Goal: Obtain resource: Download file/media

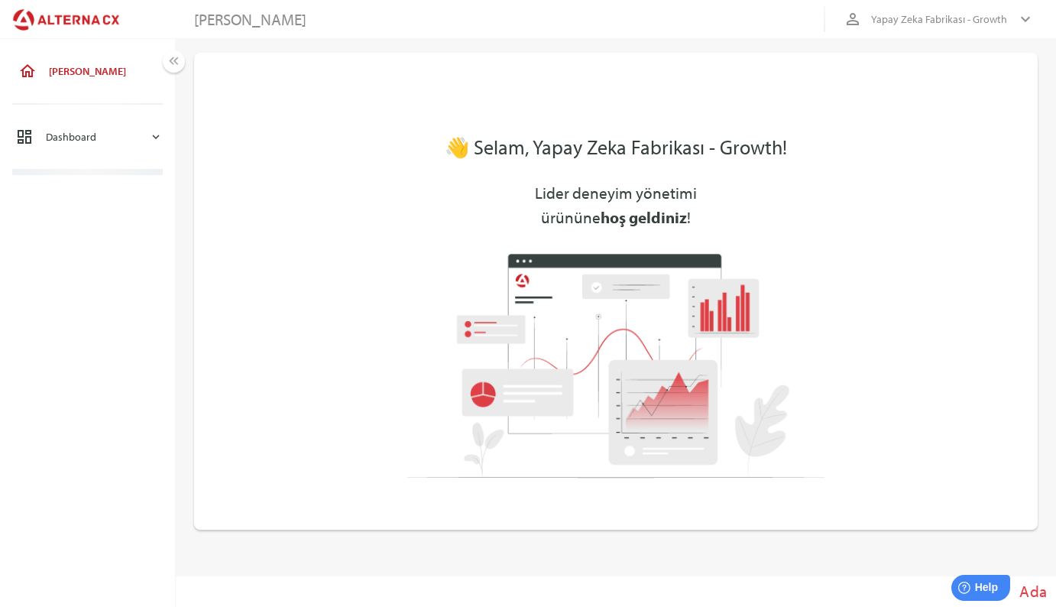
click at [91, 148] on div "Dashboard" at bounding box center [97, 136] width 103 height 37
click at [96, 196] on div "Yapay Zeka Fabrikası - Event Raporu - Eski" at bounding box center [114, 185] width 96 height 26
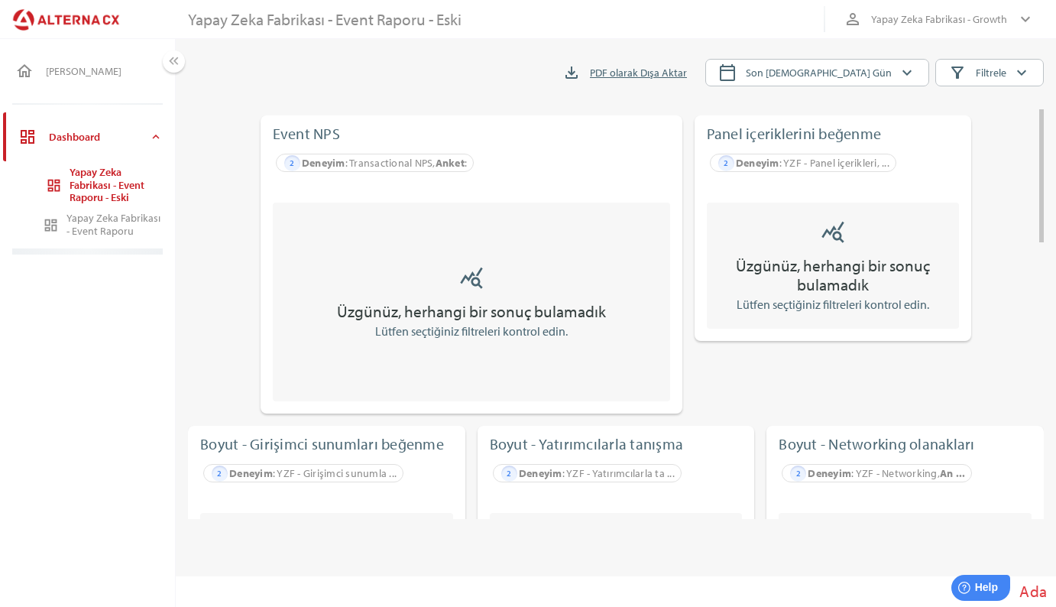
click at [130, 220] on div "Yapay Zeka Fabrikası - Event Raporu" at bounding box center [114, 225] width 96 height 26
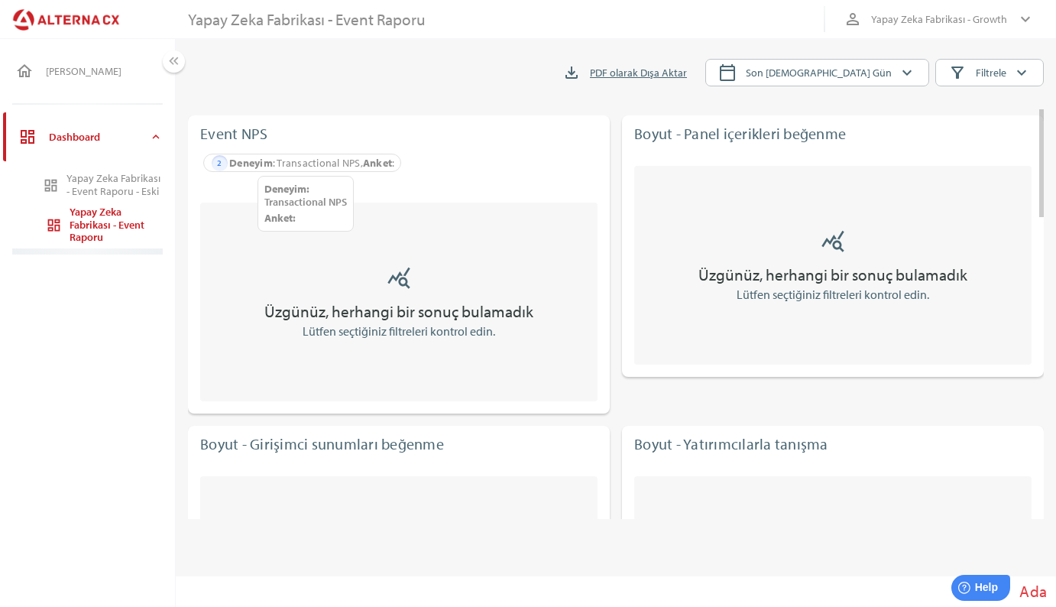
click at [293, 163] on div "Deneyim : Transactional NPS, Anket :" at bounding box center [311, 163] width 165 height 24
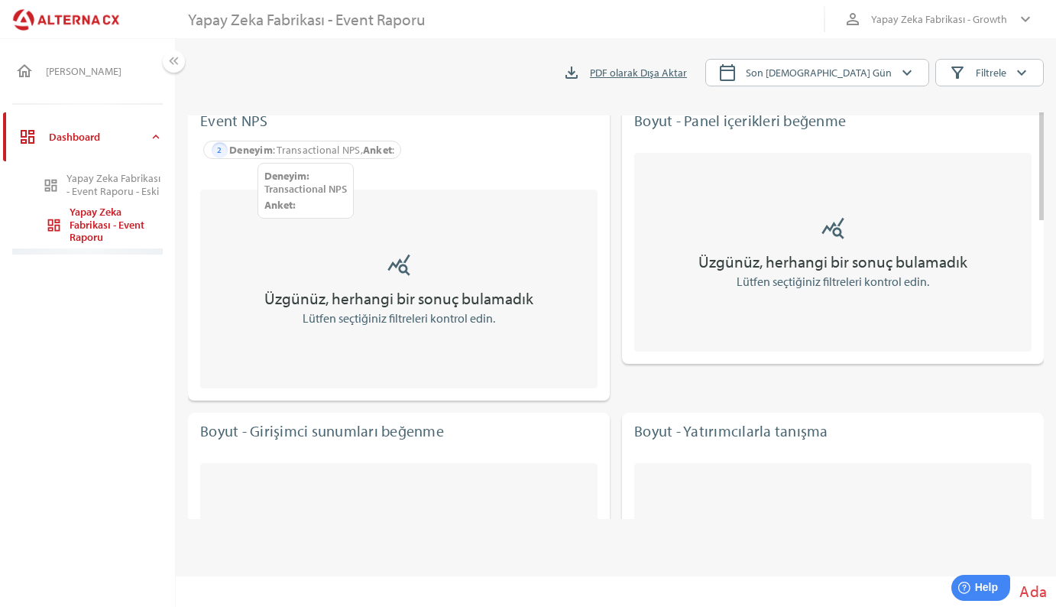
click at [217, 153] on div "2" at bounding box center [220, 150] width 16 height 16
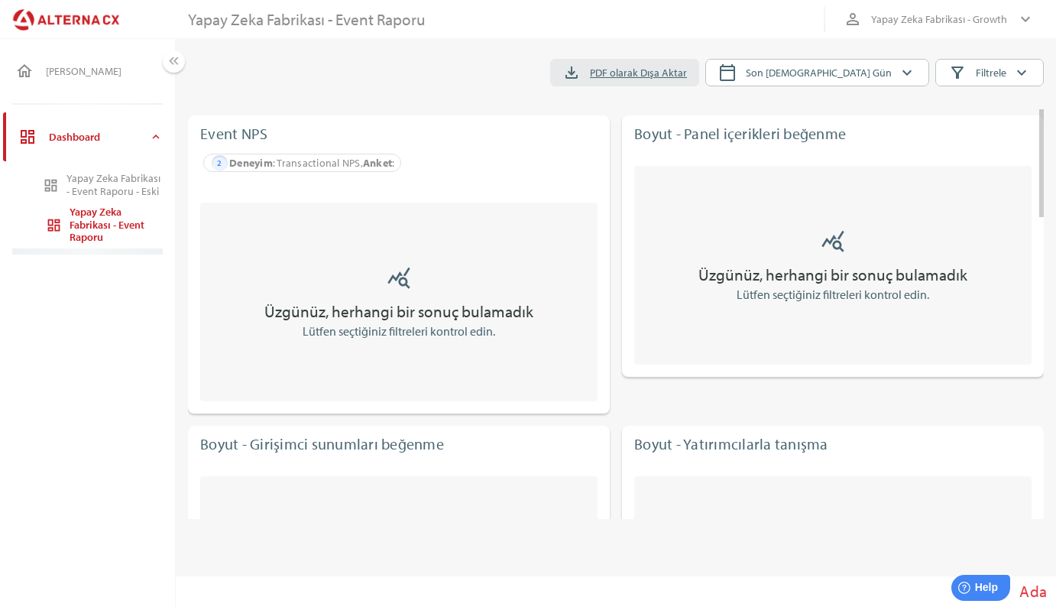
scroll to position [0, 0]
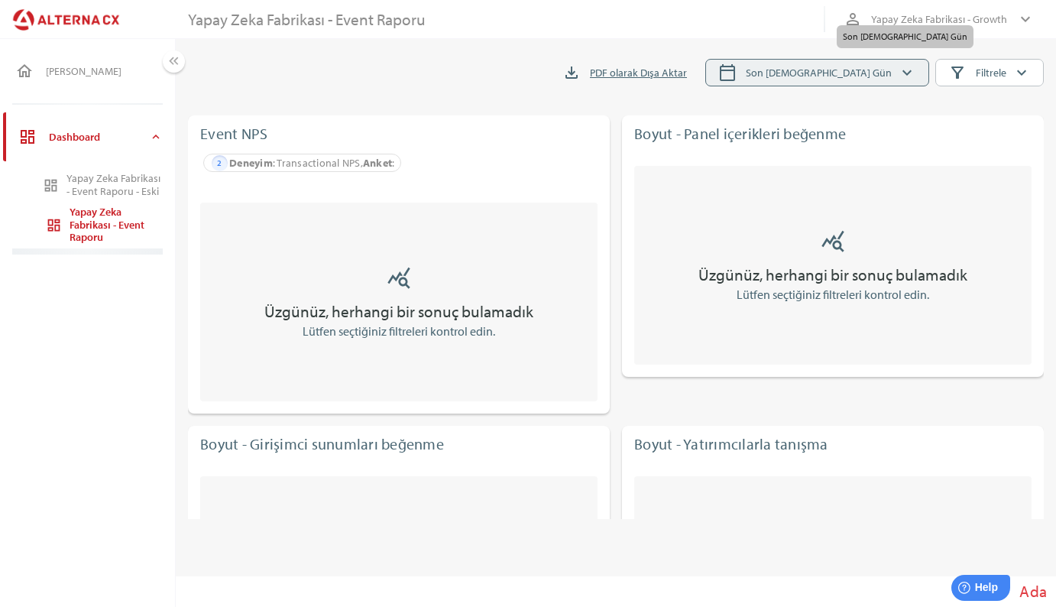
click at [737, 72] on icon "calendar_today" at bounding box center [727, 72] width 18 height 18
select select "*"
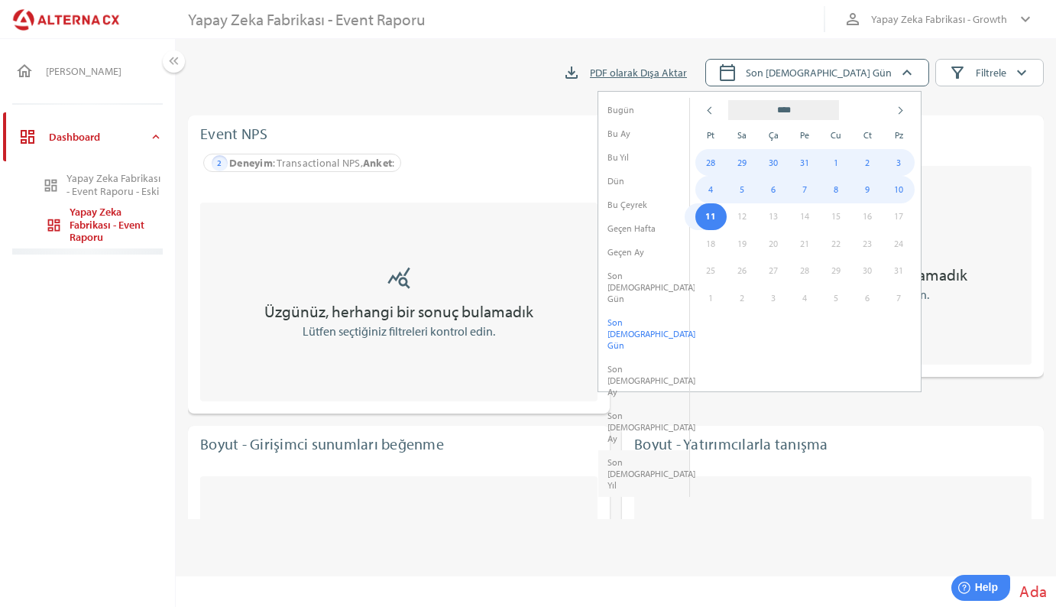
click at [644, 450] on li "Son [DEMOGRAPHIC_DATA] Yıl" at bounding box center [643, 473] width 91 height 47
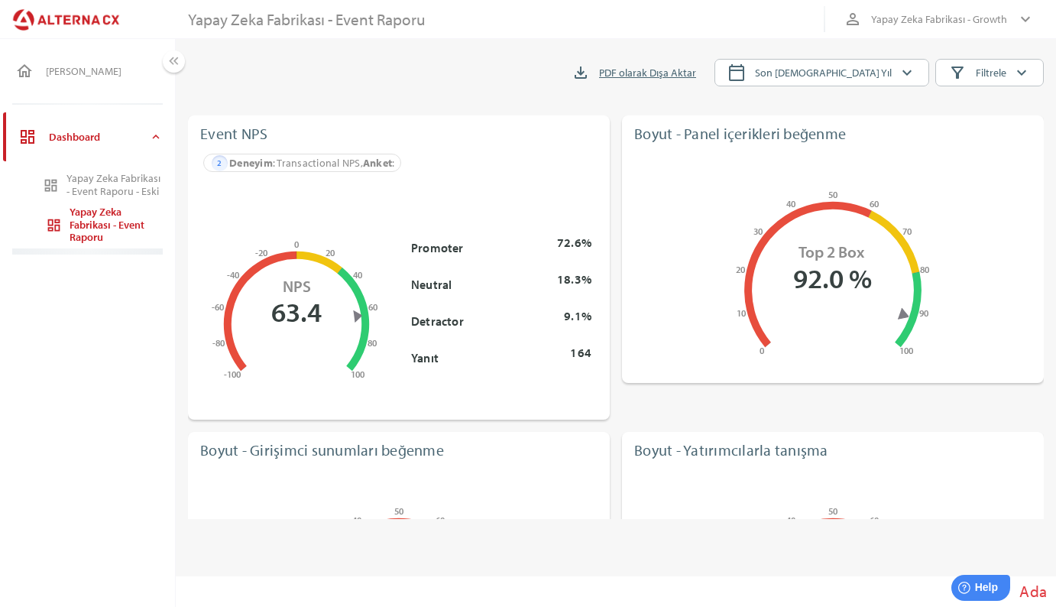
click at [104, 183] on div "Yapay Zeka Fabrikası - Event Raporu - Eski" at bounding box center [114, 185] width 96 height 26
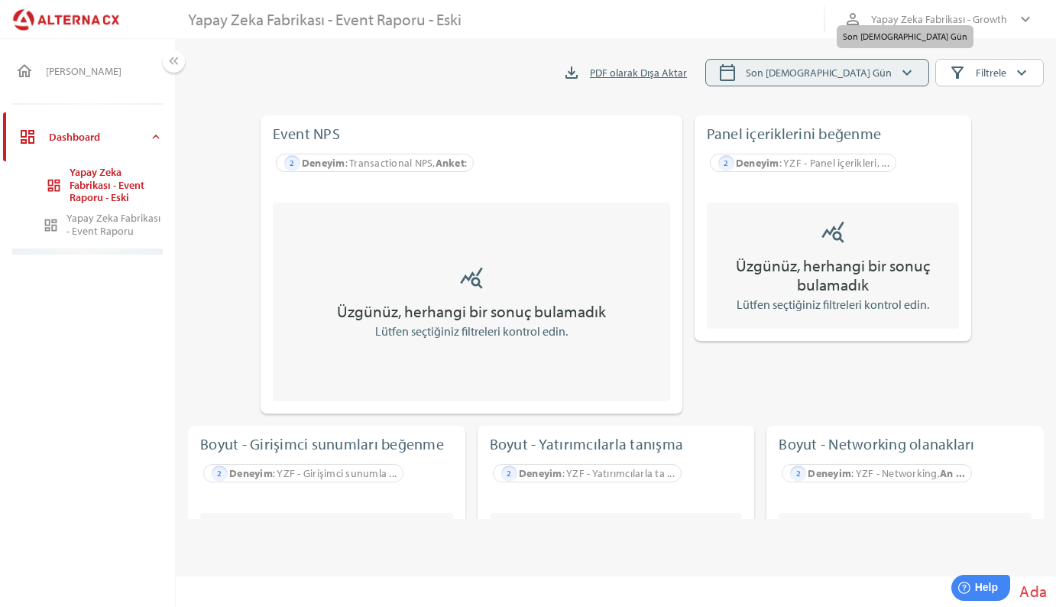
click at [848, 69] on span "Son [DEMOGRAPHIC_DATA] Gün" at bounding box center [819, 72] width 146 height 18
select select "*"
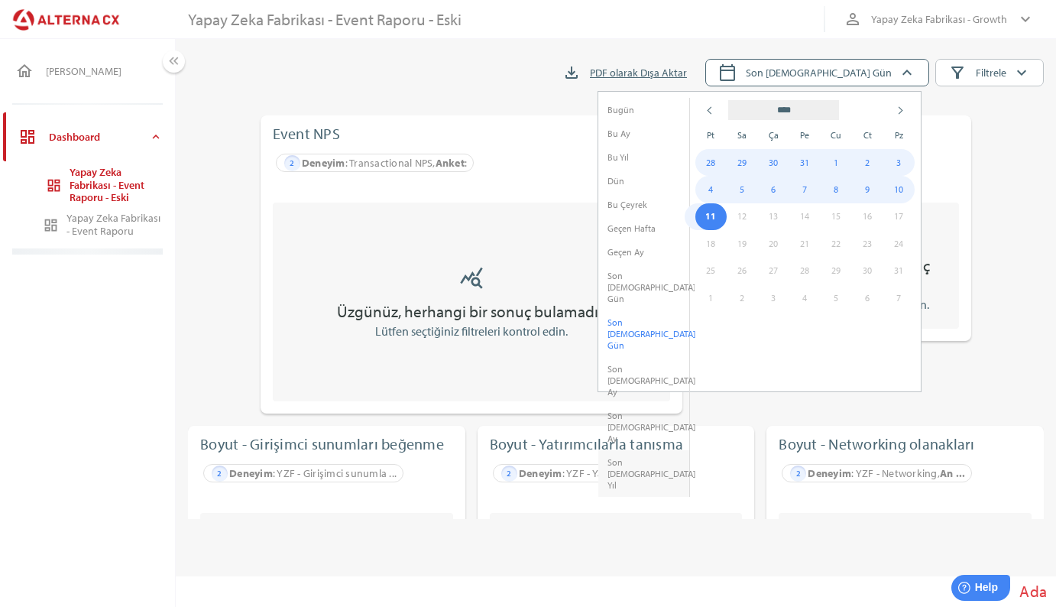
click at [634, 450] on li "Son [DEMOGRAPHIC_DATA] Yıl" at bounding box center [643, 473] width 91 height 47
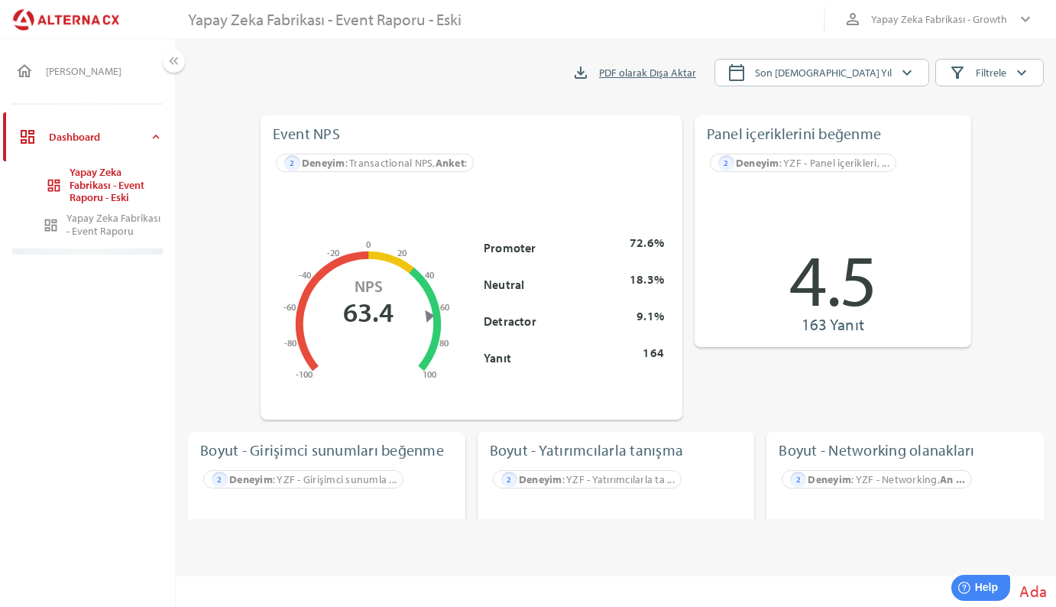
click at [94, 226] on div "Yapay Zeka Fabrikası - Event Raporu" at bounding box center [114, 225] width 96 height 26
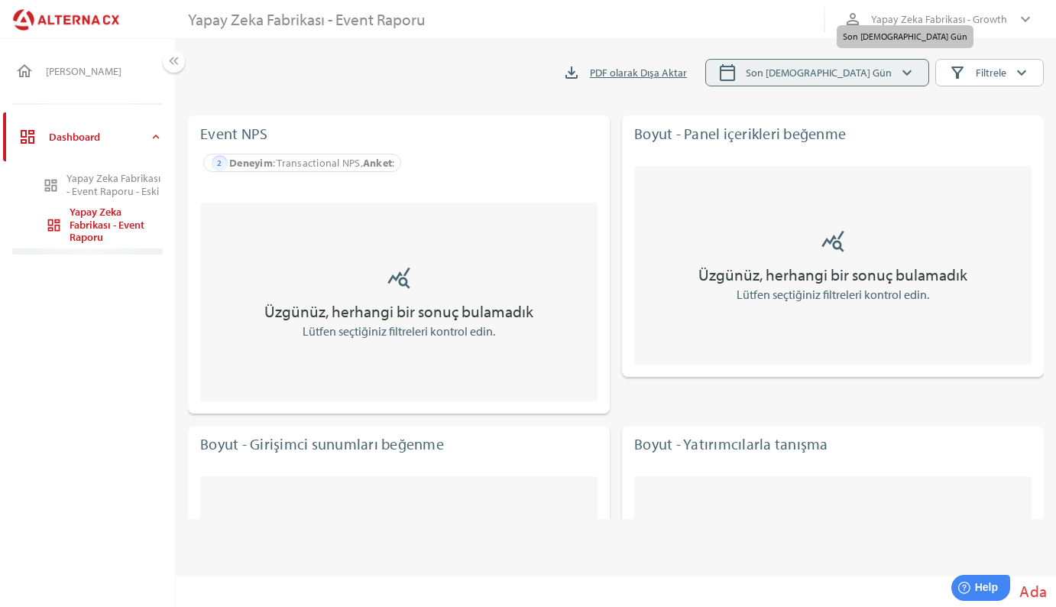
click at [841, 71] on span "Son [DEMOGRAPHIC_DATA] Gün" at bounding box center [819, 72] width 146 height 18
select select "*"
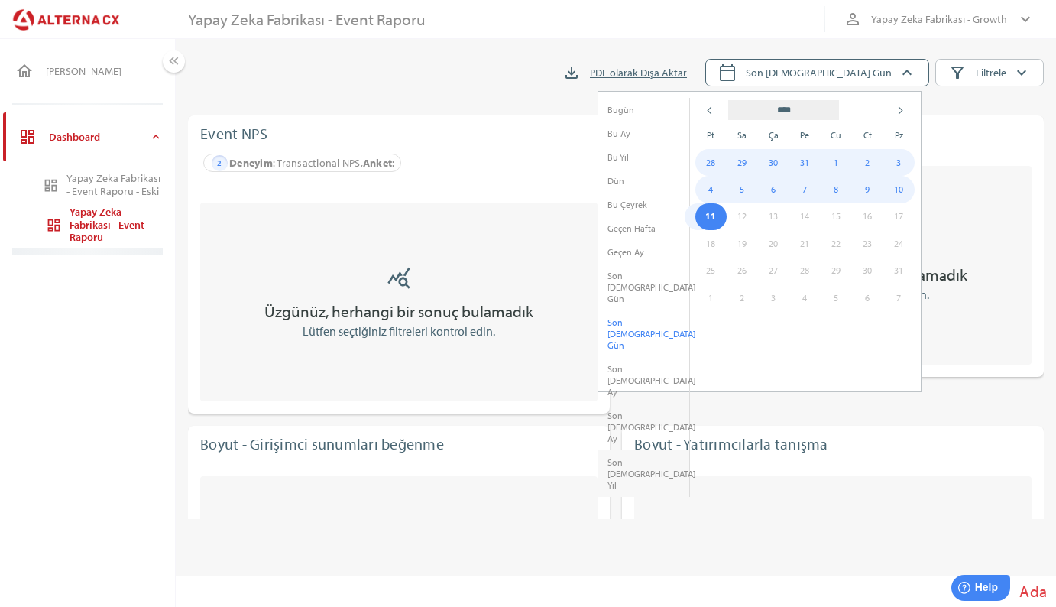
click at [620, 450] on li "Son [DEMOGRAPHIC_DATA] Yıl" at bounding box center [643, 473] width 91 height 47
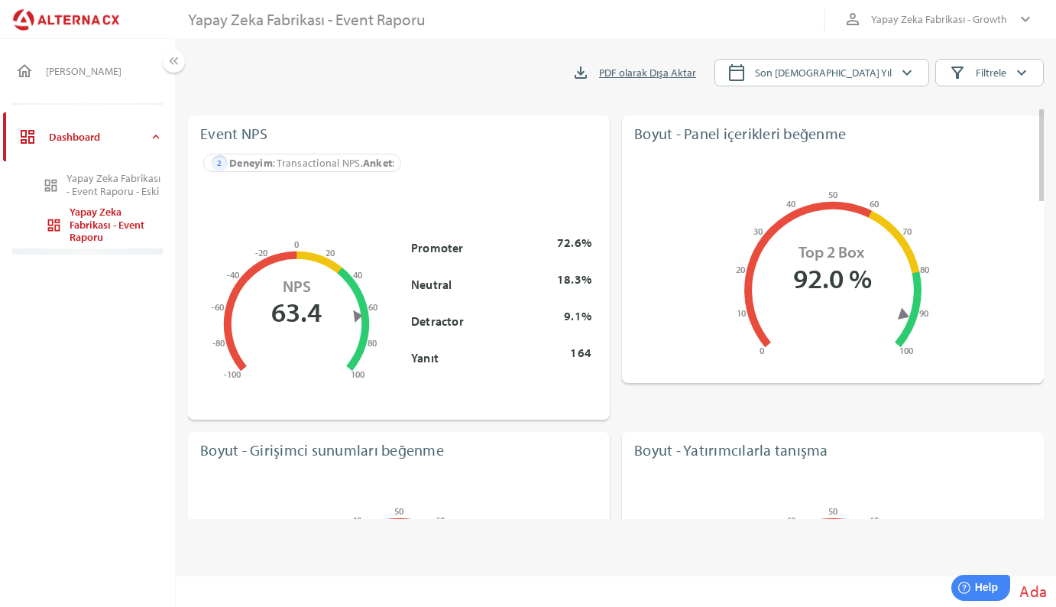
click at [90, 181] on div "Yapay Zeka Fabrikası - Event Raporu - Eski" at bounding box center [114, 185] width 96 height 26
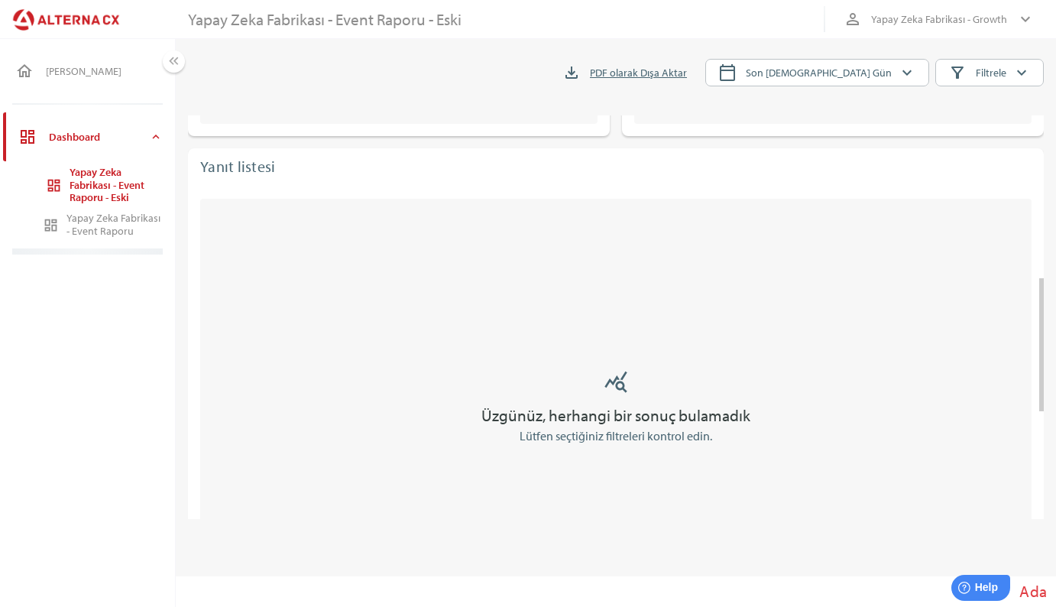
scroll to position [249, 0]
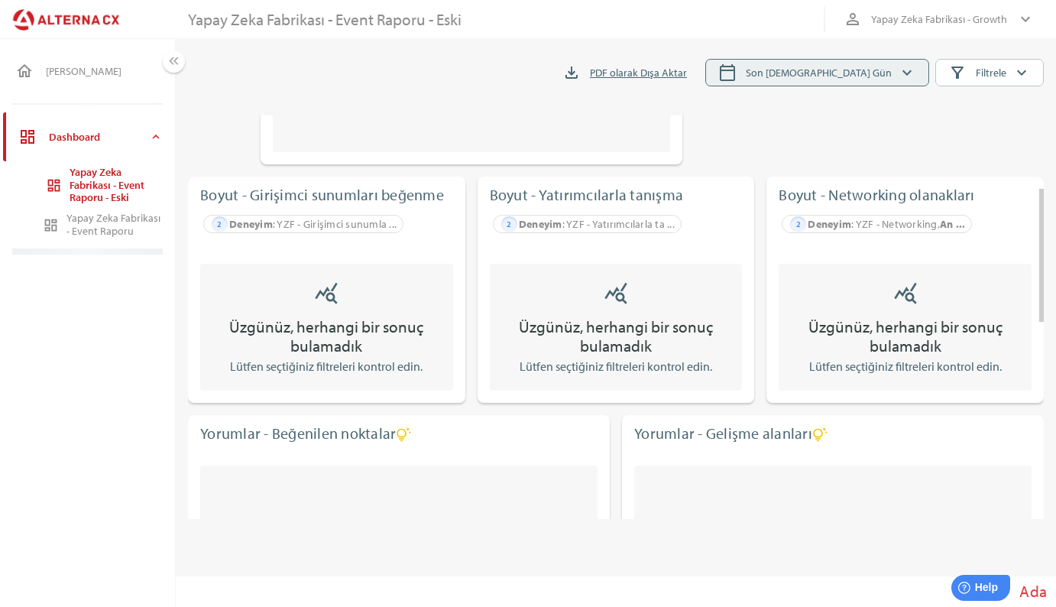
click at [873, 79] on span "Son [DEMOGRAPHIC_DATA] Gün" at bounding box center [819, 72] width 146 height 18
select select "*"
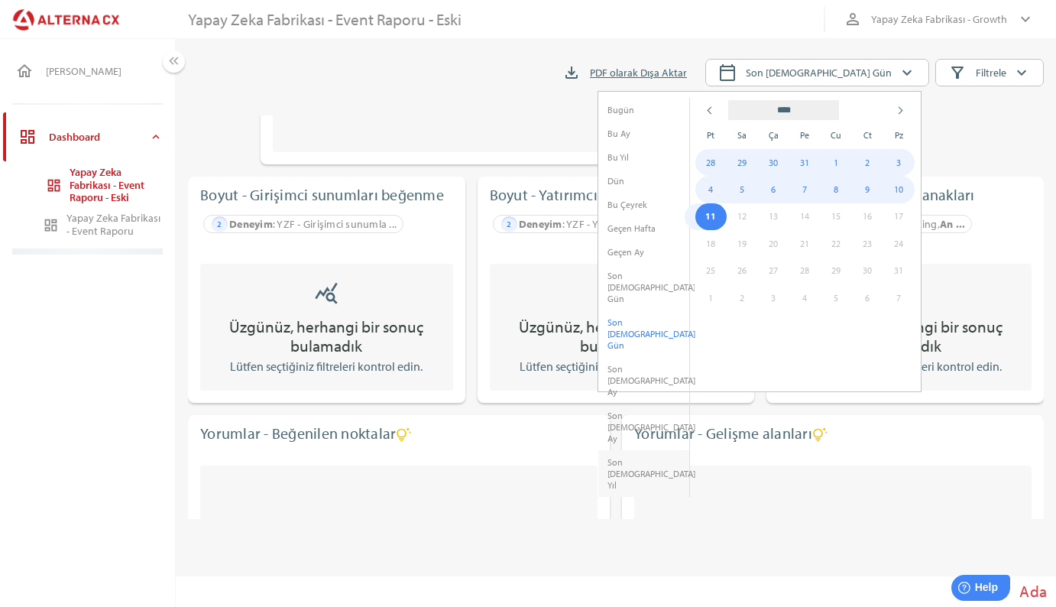
click at [640, 450] on li "Son [DEMOGRAPHIC_DATA] Yıl" at bounding box center [643, 473] width 91 height 47
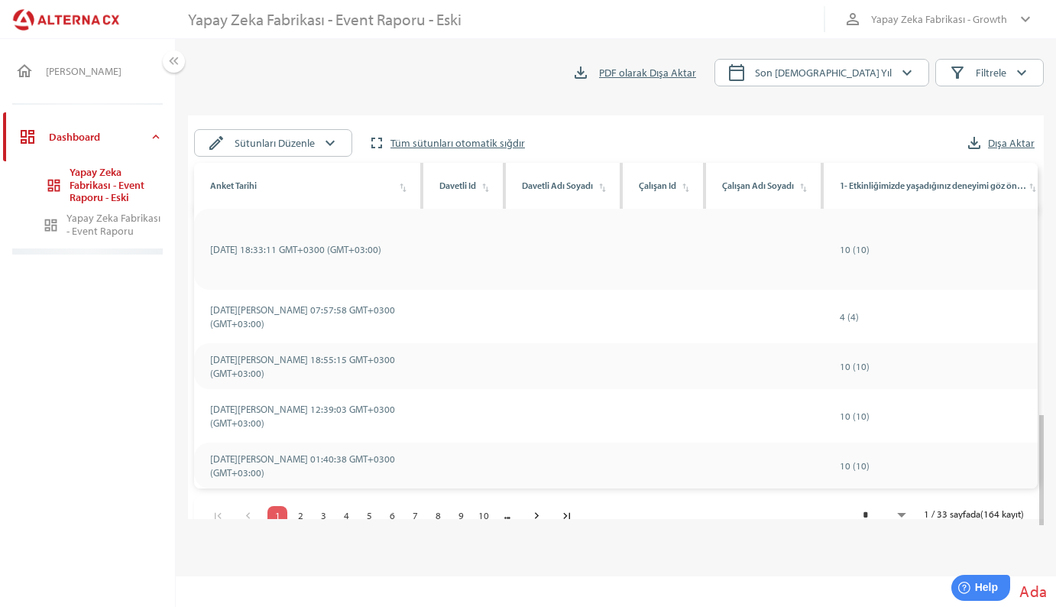
scroll to position [1172, 0]
click at [115, 219] on div "Yapay Zeka Fabrikası - Event Raporu" at bounding box center [114, 225] width 96 height 26
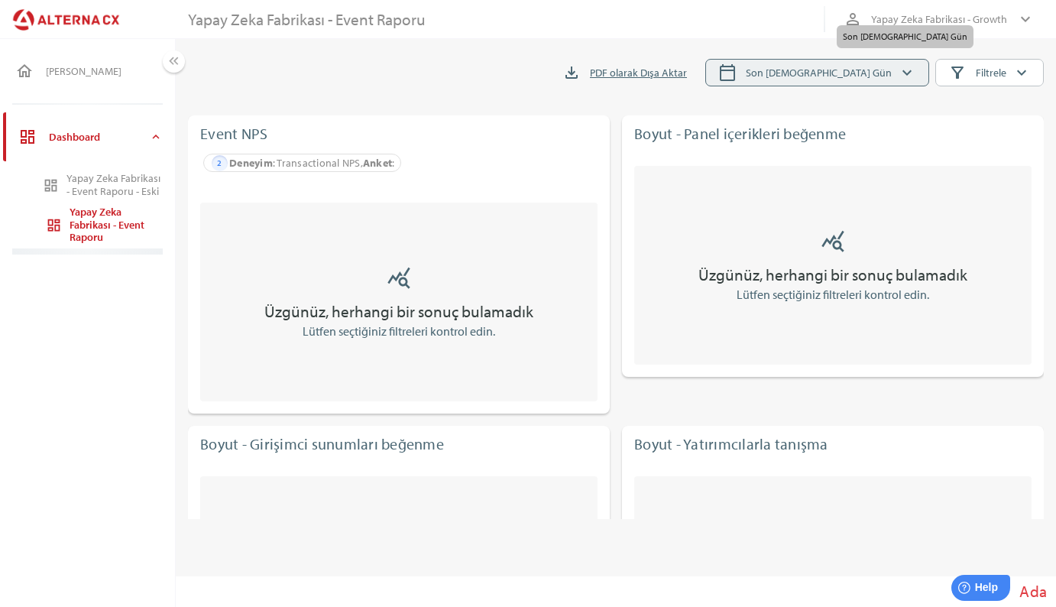
click at [872, 66] on span "Son [DEMOGRAPHIC_DATA] Gün" at bounding box center [819, 72] width 146 height 18
select select "*"
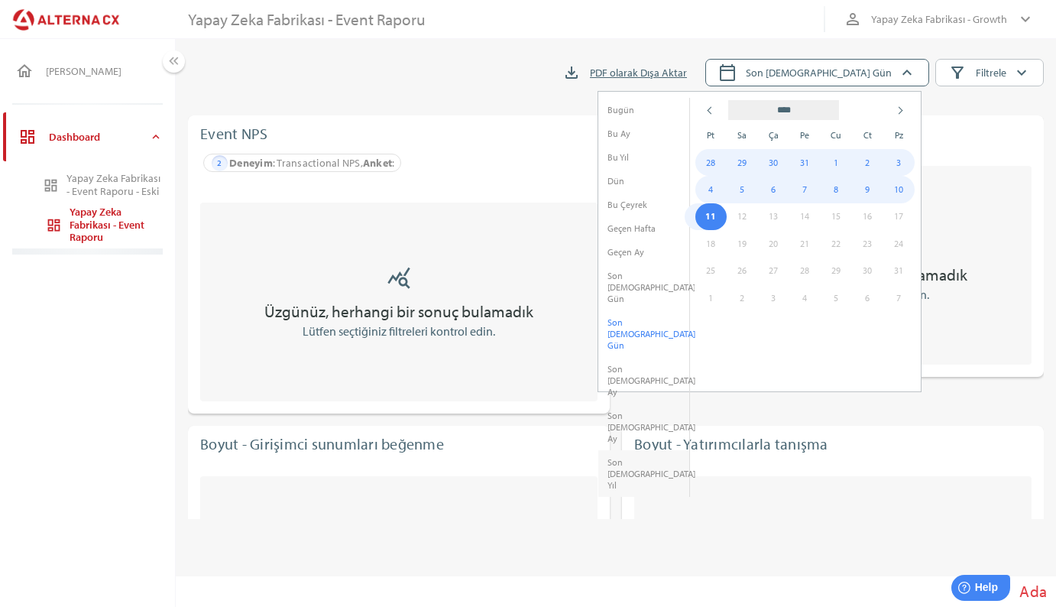
click at [617, 450] on li "Son [DEMOGRAPHIC_DATA] Yıl" at bounding box center [643, 473] width 91 height 47
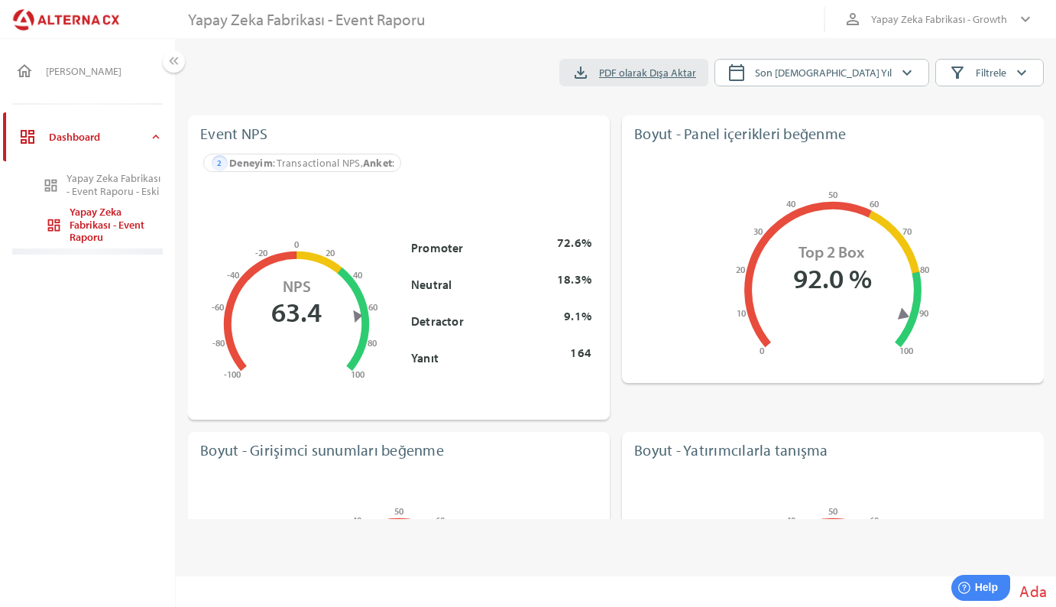
click at [696, 78] on span "PDF olarak Dışa Aktar" at bounding box center [647, 72] width 97 height 18
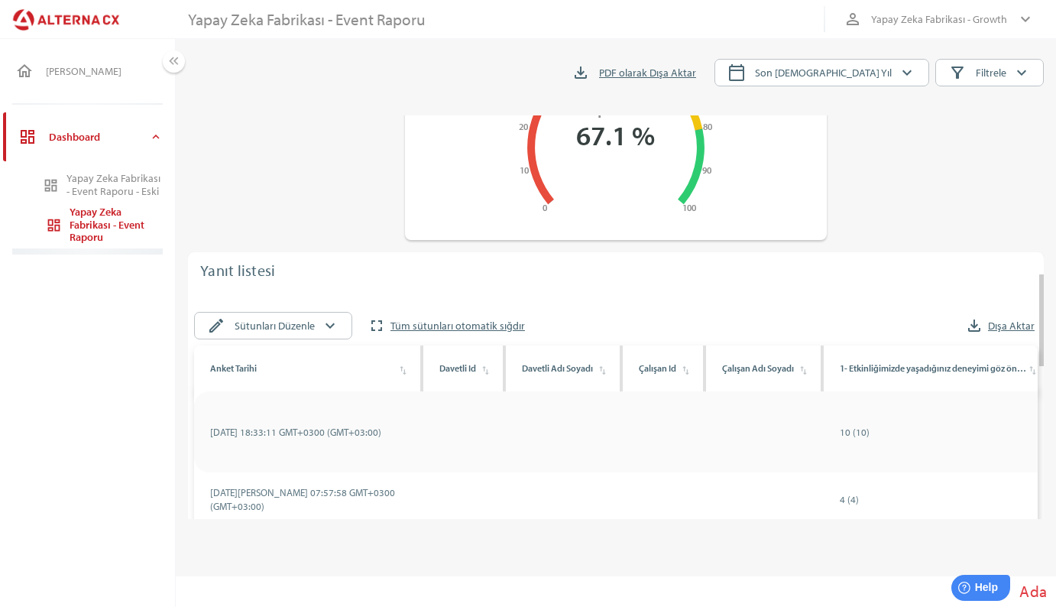
scroll to position [815, 0]
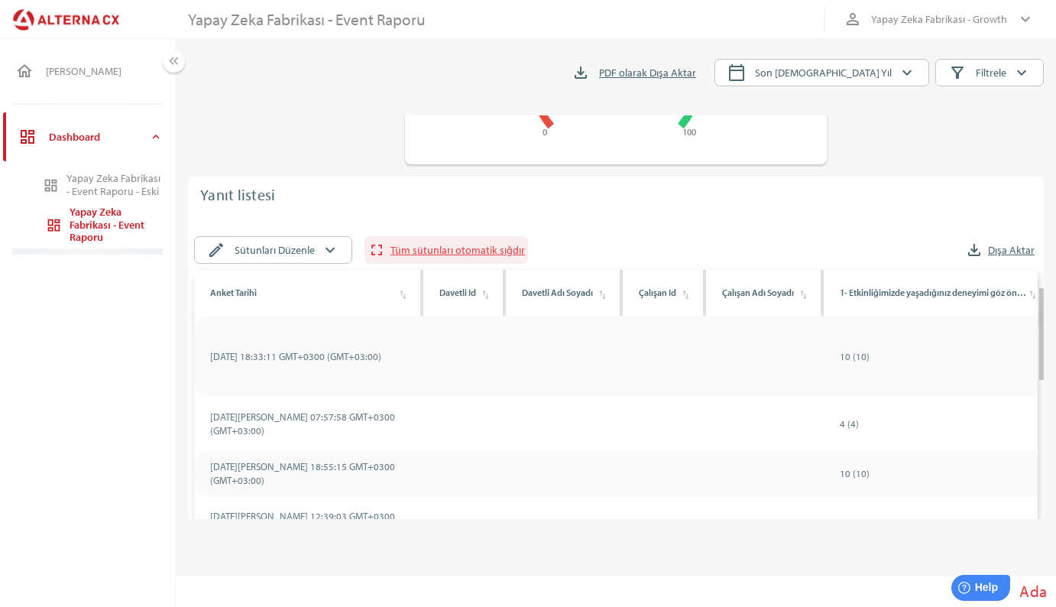
click at [459, 251] on span "Tüm sütunları otomatik sığdır" at bounding box center [458, 250] width 135 height 18
click at [1000, 249] on span "Dışa Aktar" at bounding box center [1011, 250] width 47 height 18
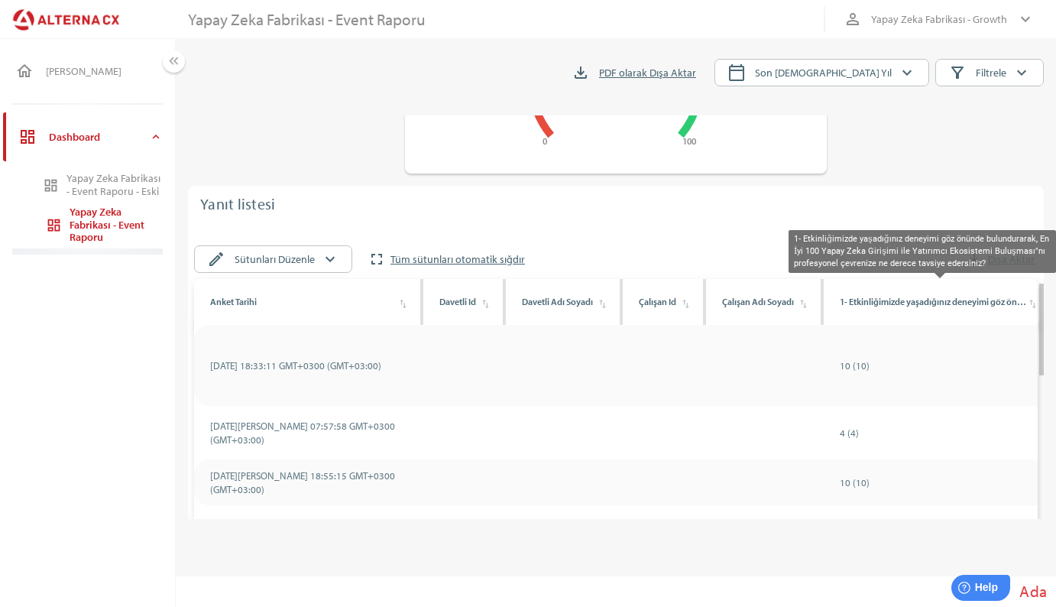
scroll to position [792, 0]
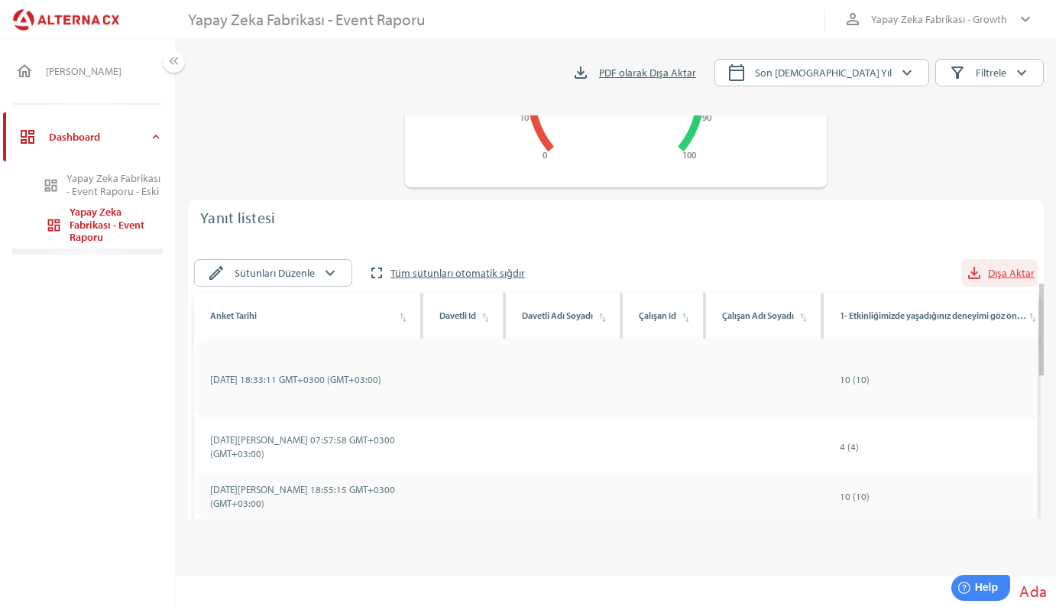
click at [982, 282] on icon "file_download" at bounding box center [974, 273] width 18 height 18
click at [94, 439] on div "home [PERSON_NAME] dashboard Dashboard expand_more dashboard Yapay Zeka Fabrika…" at bounding box center [87, 323] width 175 height 568
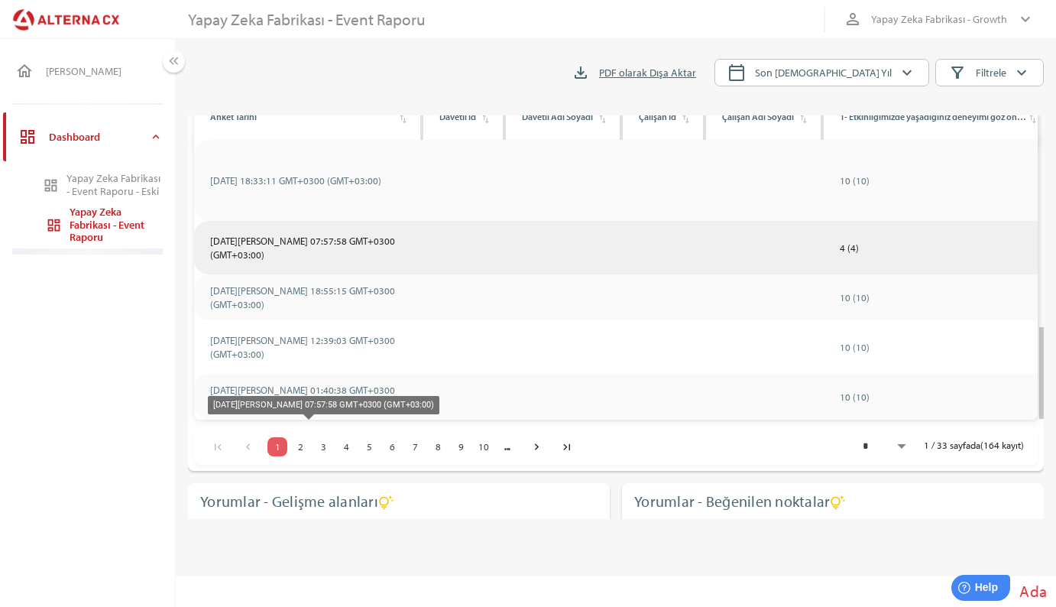
scroll to position [1188, 0]
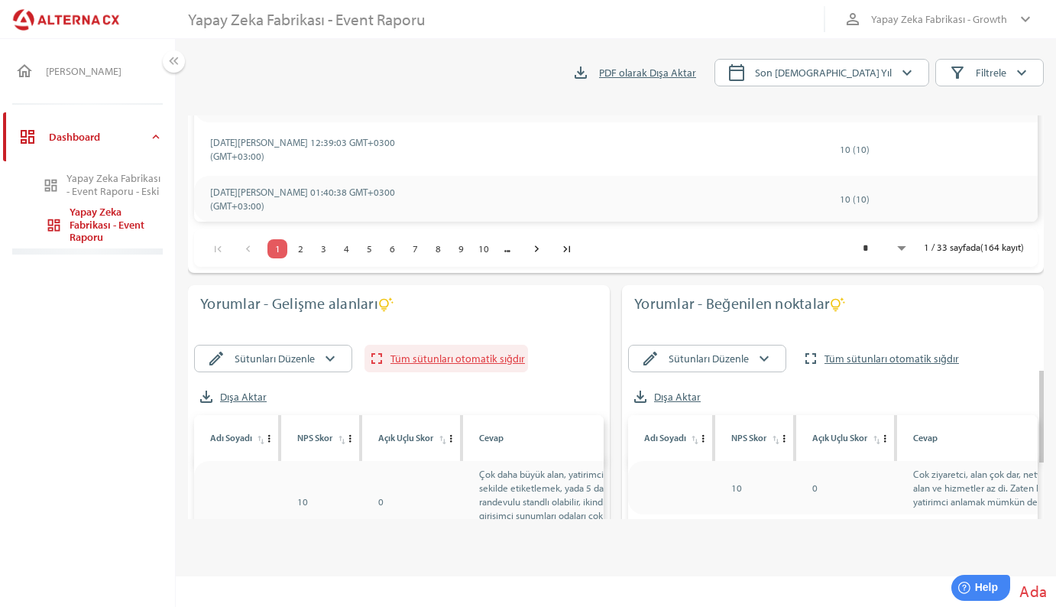
click at [413, 359] on span "Tüm sütunları otomatik sığdır" at bounding box center [458, 358] width 135 height 18
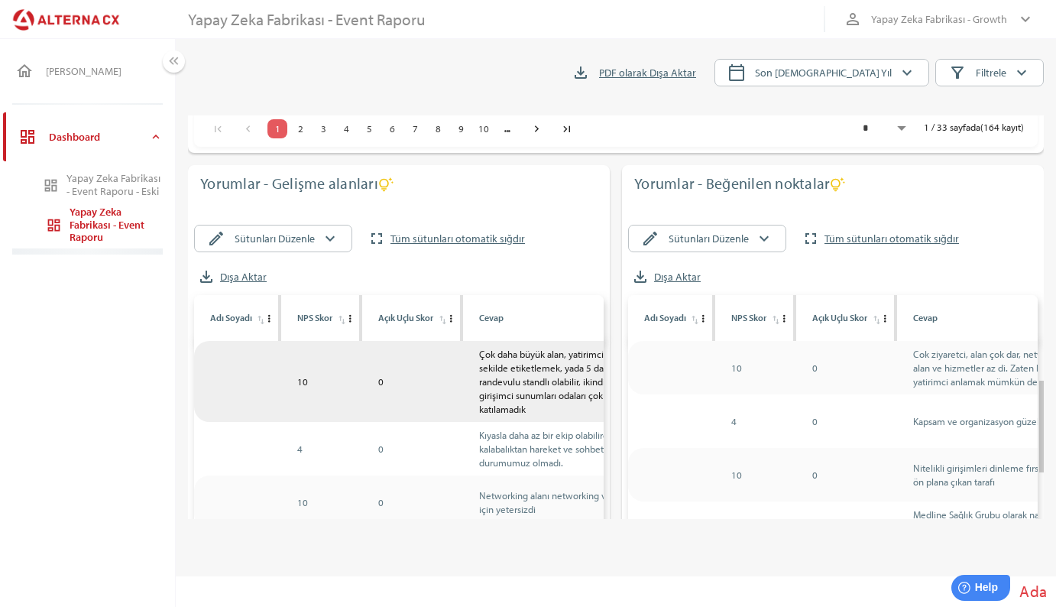
scroll to position [1318, 0]
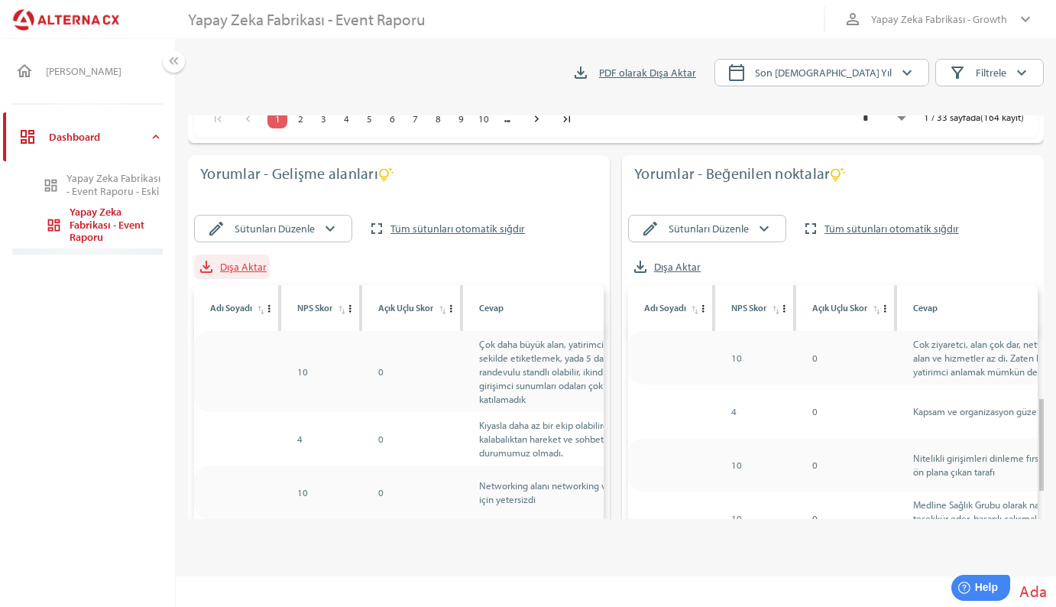
click at [234, 268] on span "Dışa Aktar" at bounding box center [243, 267] width 47 height 18
click at [893, 226] on span "Tüm sütunları otomatik sığdır" at bounding box center [892, 228] width 135 height 18
click at [662, 268] on span "Dışa Aktar" at bounding box center [677, 267] width 47 height 18
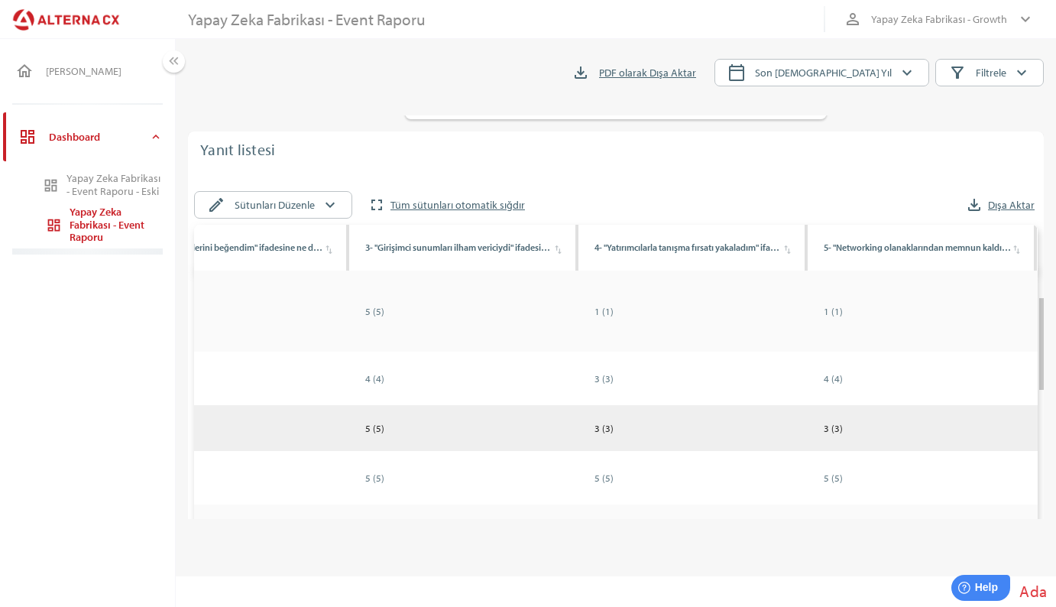
scroll to position [0, 976]
